Goal: Find specific page/section: Find specific page/section

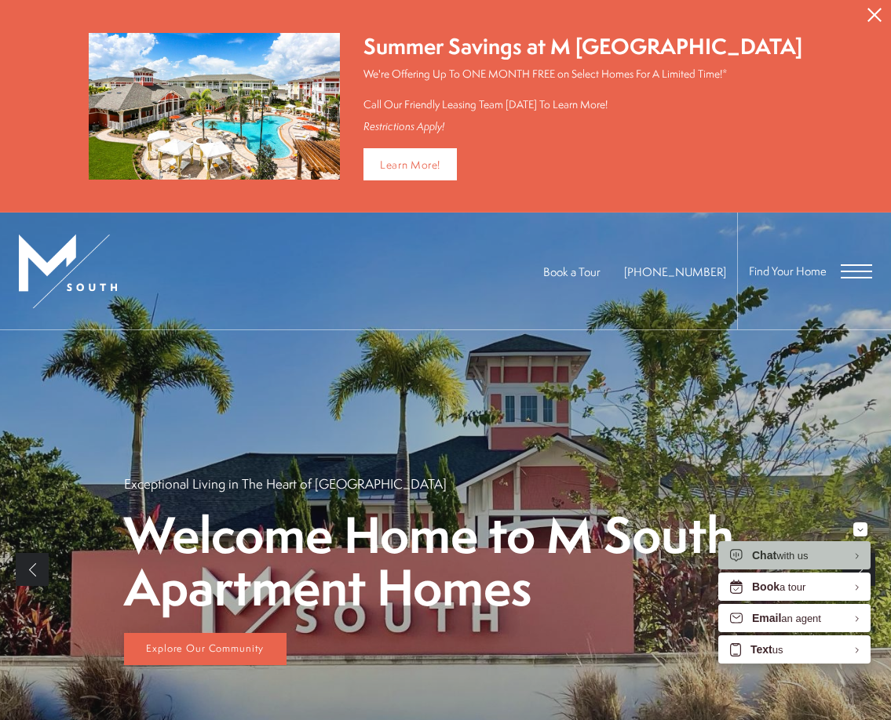
click at [856, 261] on div "Find Your Home" at bounding box center [804, 271] width 135 height 117
click at [852, 265] on span "Open Menu" at bounding box center [855, 271] width 31 height 14
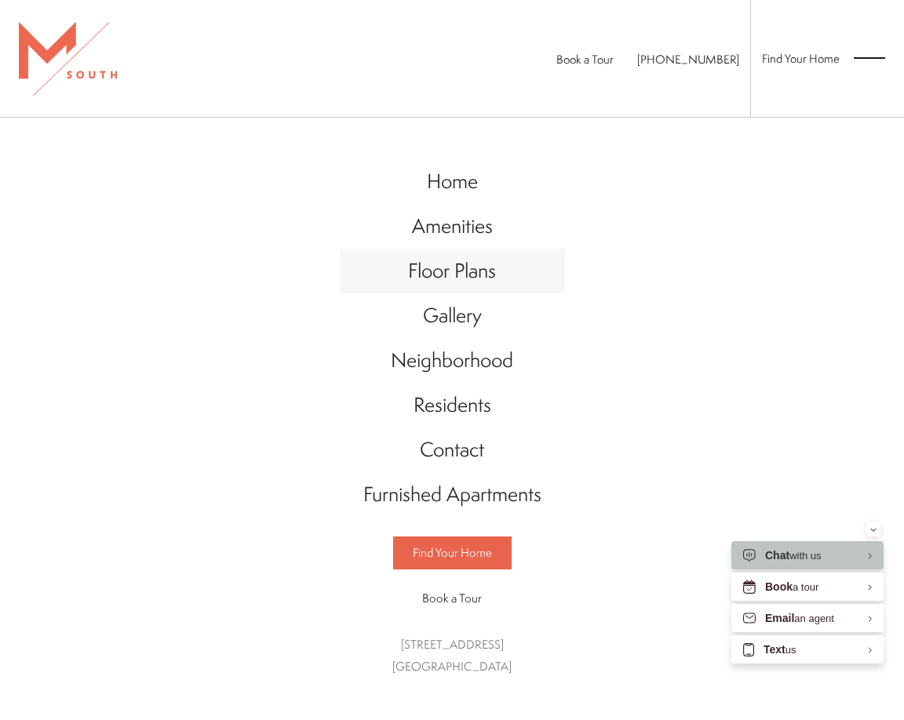
click at [436, 264] on span "Floor Plans" at bounding box center [452, 270] width 88 height 27
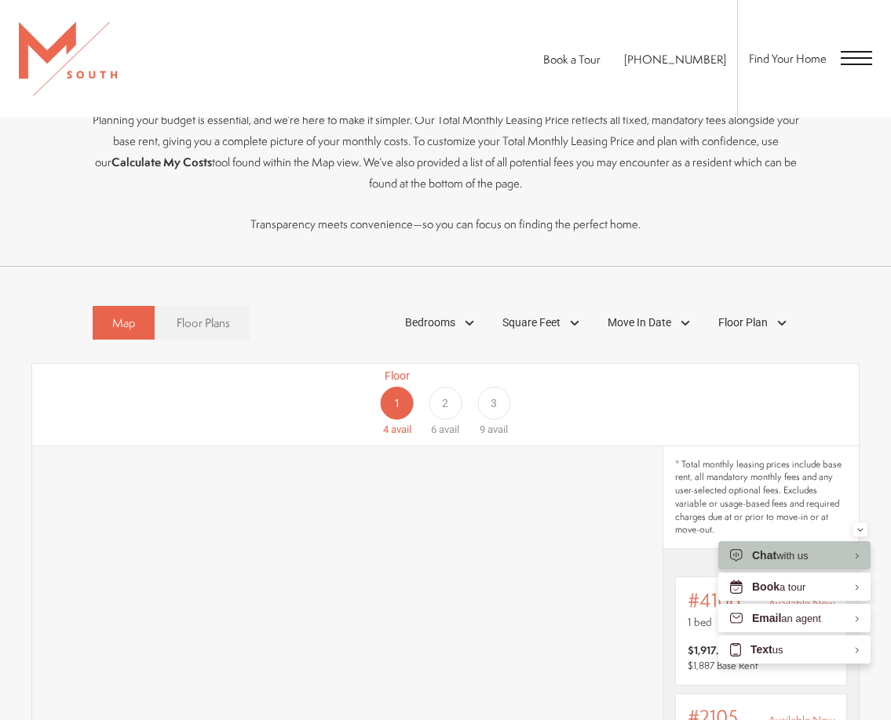
scroll to position [471, 0]
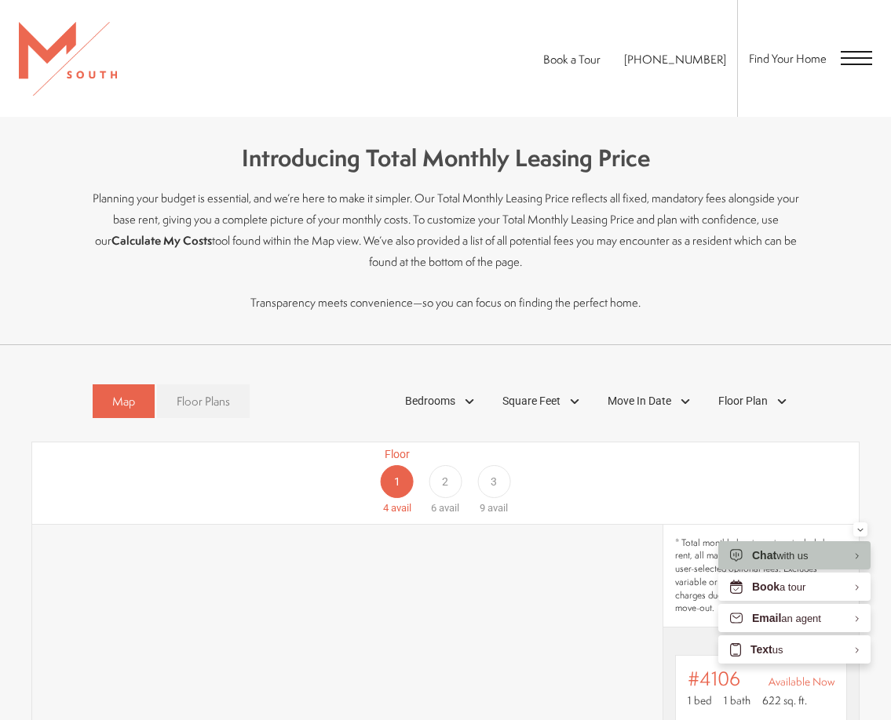
click at [210, 406] on span "Floor Plans" at bounding box center [203, 401] width 53 height 16
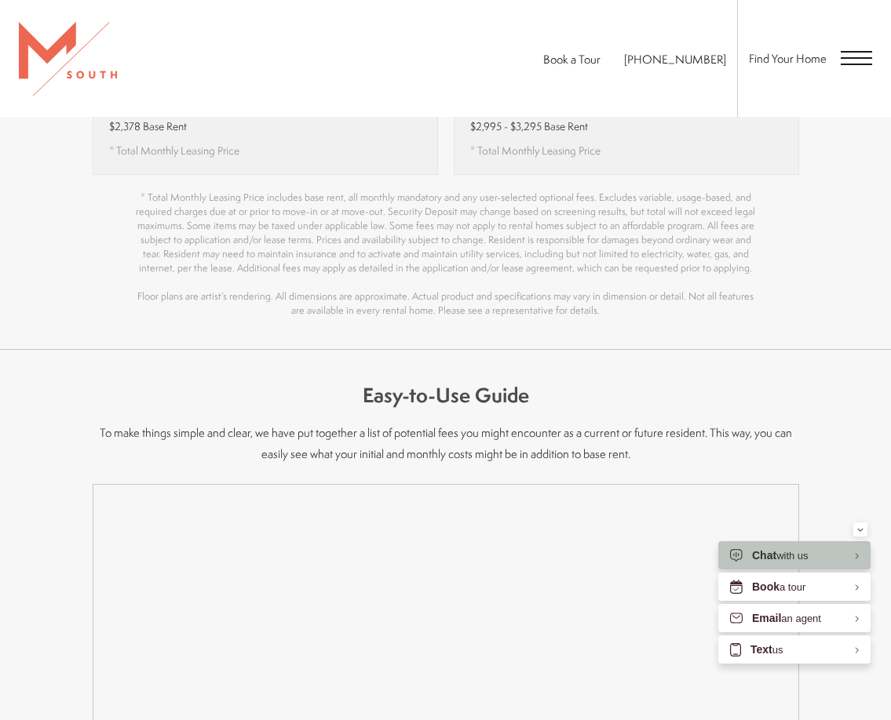
scroll to position [2118, 0]
